Goal: Task Accomplishment & Management: Use online tool/utility

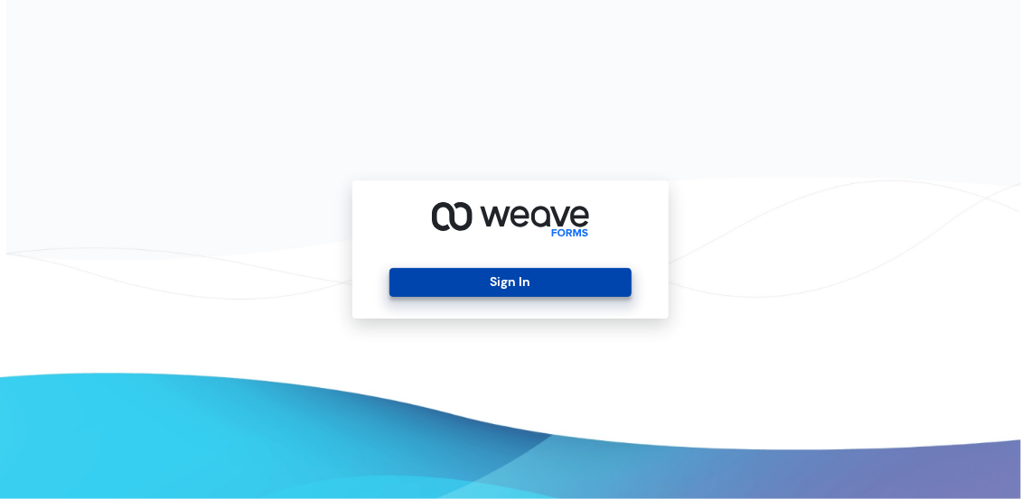
click at [442, 275] on button "Sign In" at bounding box center [509, 282] width 241 height 29
